Goal: Use online tool/utility: Utilize a website feature to perform a specific function

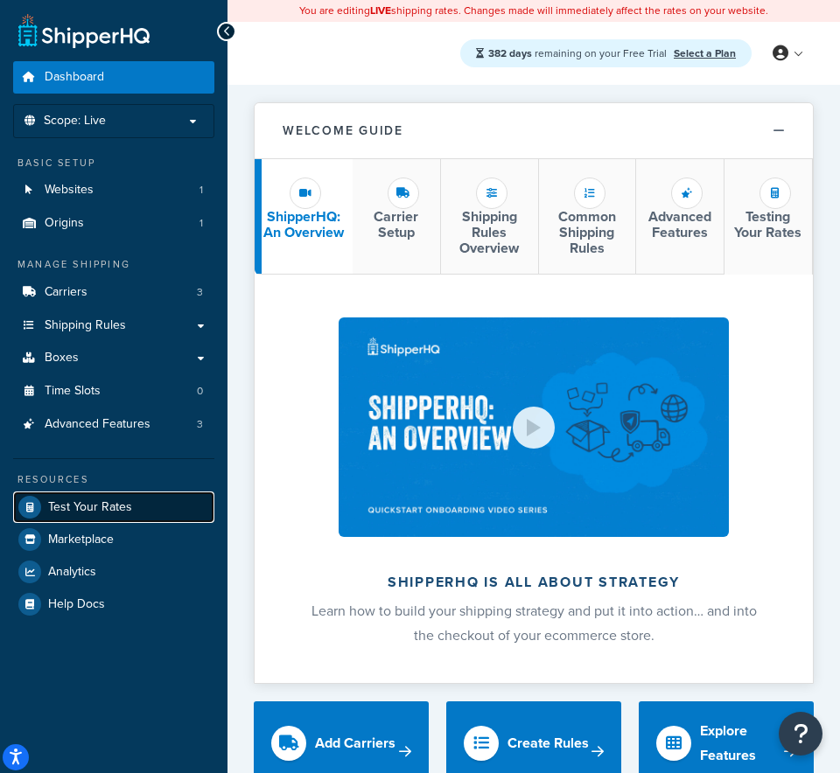
click at [87, 515] on link "Test Your Rates" at bounding box center [113, 507] width 201 height 31
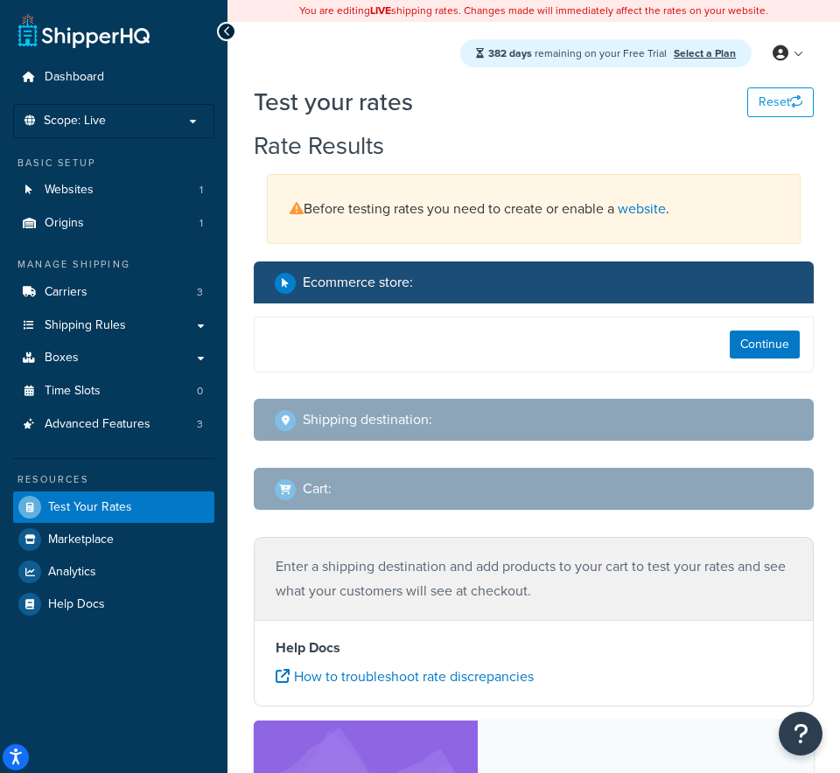
select select "[GEOGRAPHIC_DATA]"
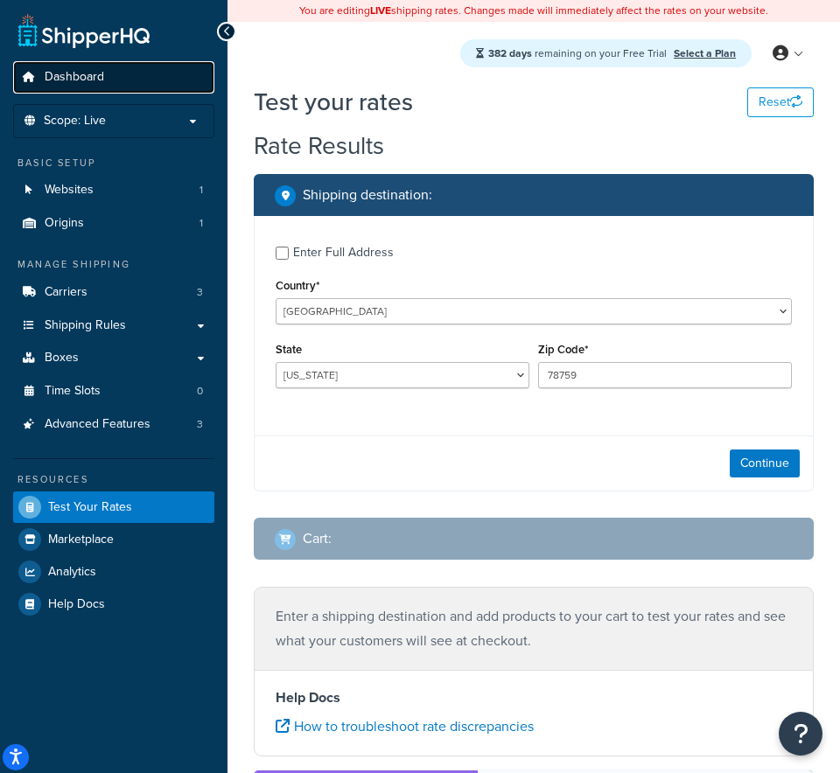
click at [104, 82] on link "Dashboard" at bounding box center [113, 77] width 201 height 32
